Goal: Navigation & Orientation: Find specific page/section

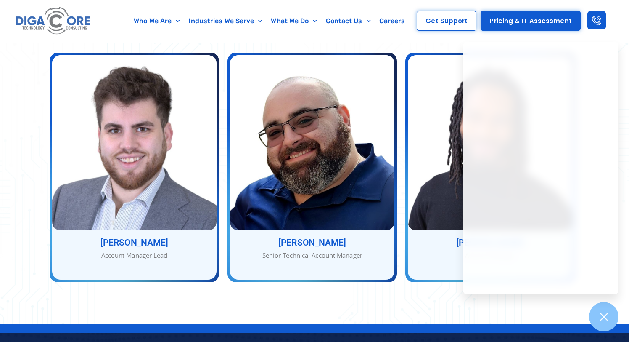
scroll to position [1176, 0]
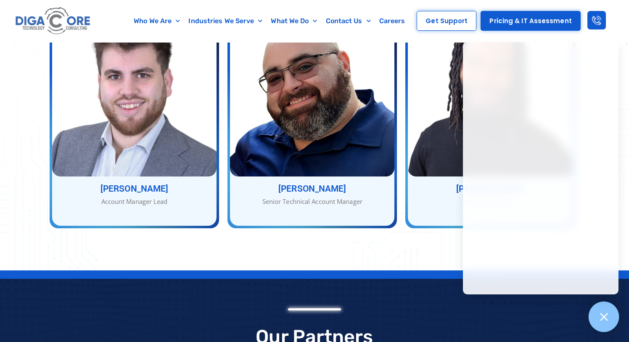
click at [604, 315] on icon at bounding box center [604, 317] width 8 height 8
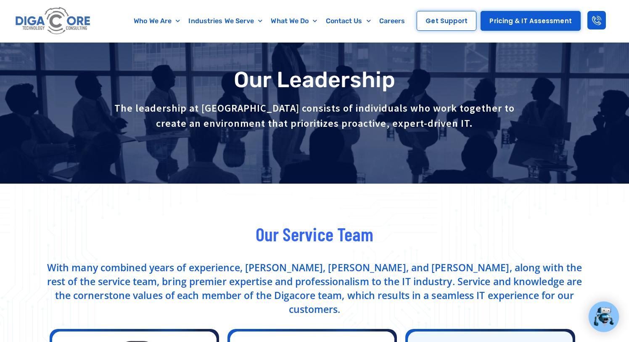
scroll to position [0, 0]
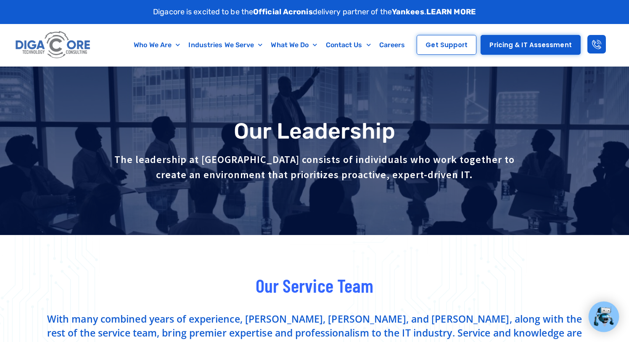
click at [32, 39] on img at bounding box center [53, 45] width 80 height 34
